Goal: Transaction & Acquisition: Purchase product/service

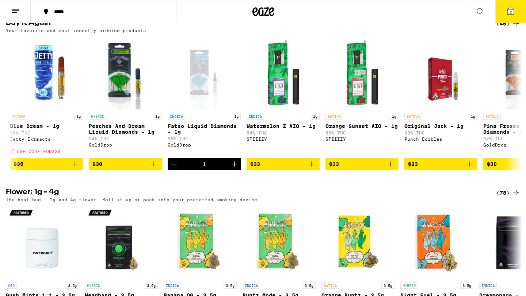
scroll to position [0, 1257]
